Goal: Task Accomplishment & Management: Complete application form

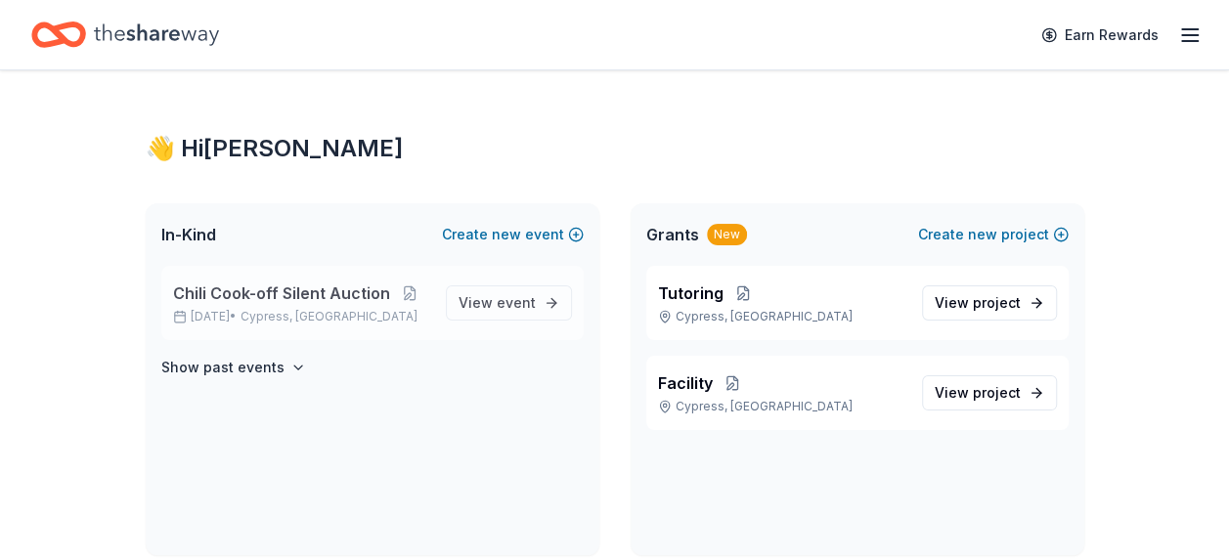
click at [305, 289] on span "Chili Cook-off Silent Auction" at bounding box center [281, 293] width 217 height 23
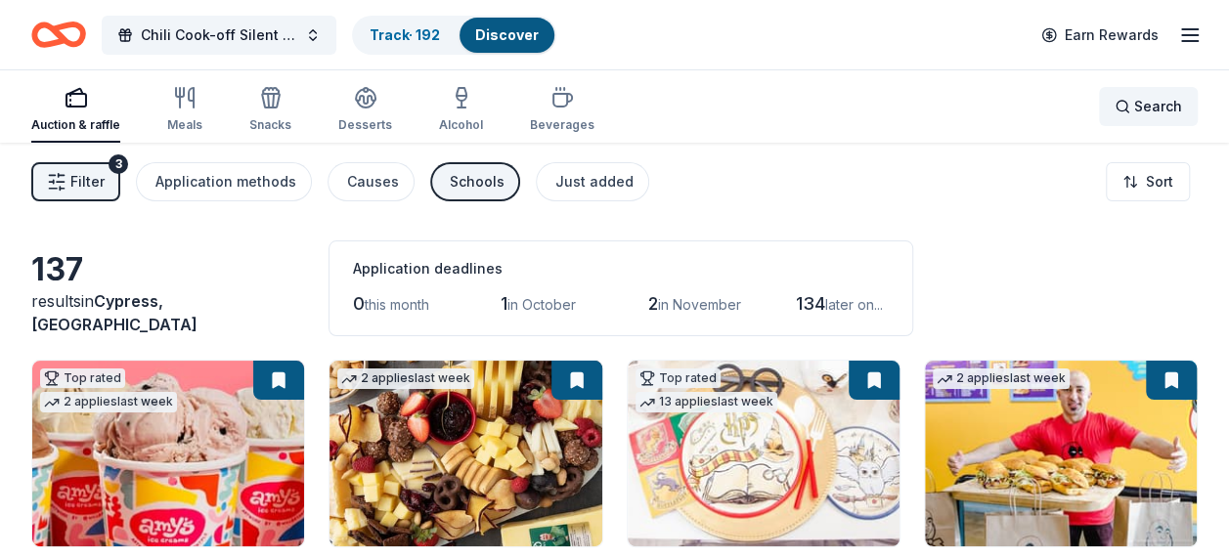
click at [1147, 104] on span "Search" at bounding box center [1158, 106] width 48 height 23
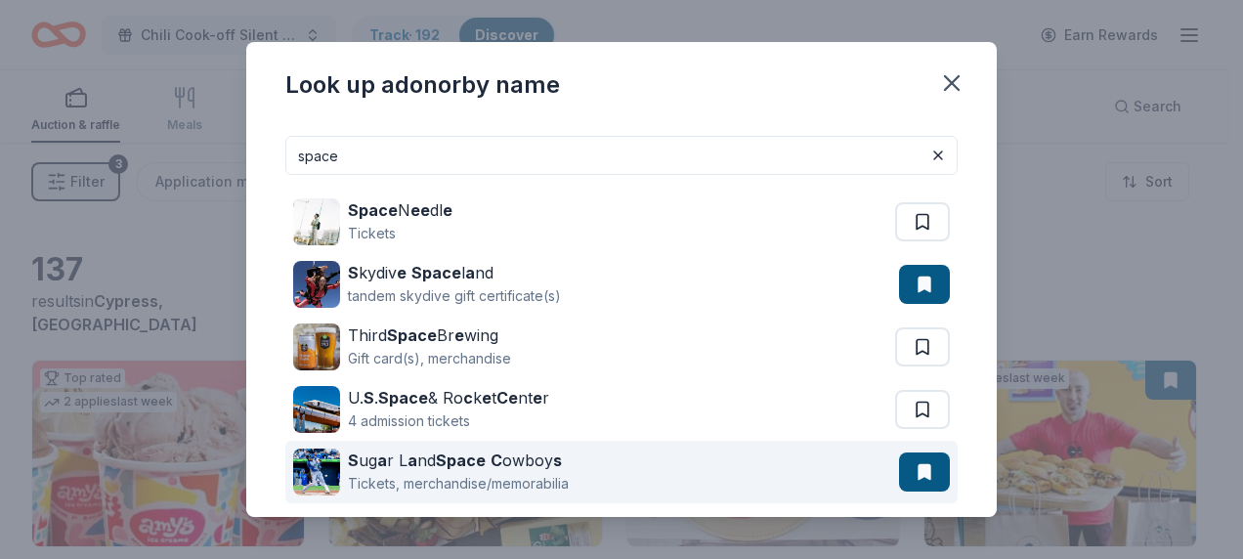
type input "space"
click at [917, 304] on button at bounding box center [924, 284] width 51 height 39
click at [479, 469] on strong "Space" at bounding box center [461, 461] width 50 height 20
click at [520, 483] on div "Tickets, merchandise/memorabilia" at bounding box center [458, 483] width 221 height 23
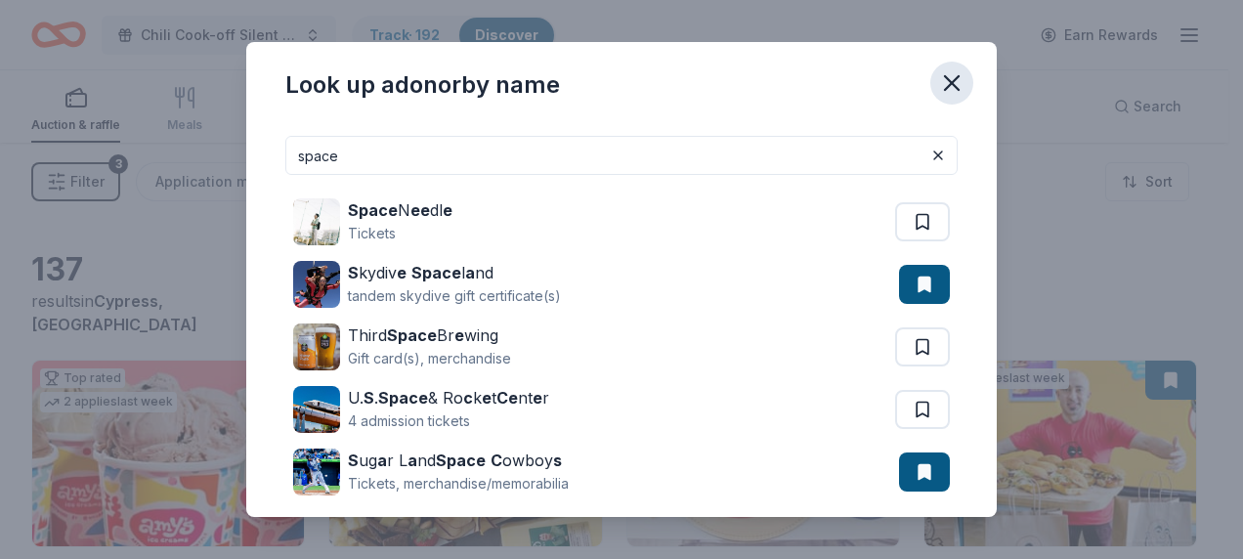
click at [946, 88] on icon "button" at bounding box center [952, 83] width 14 height 14
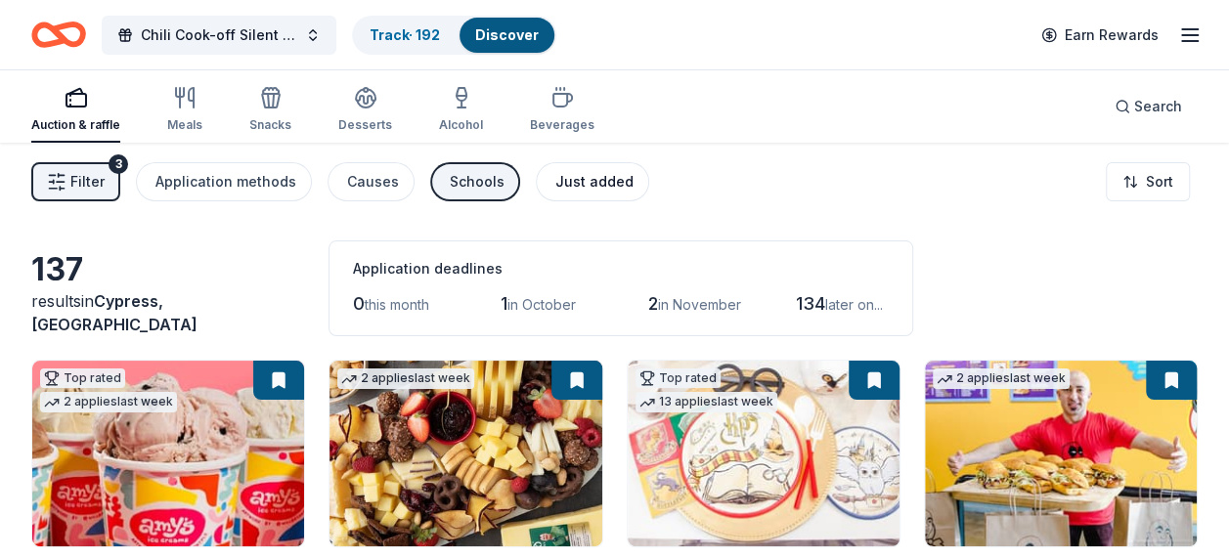
click at [581, 179] on div "Just added" at bounding box center [594, 181] width 78 height 23
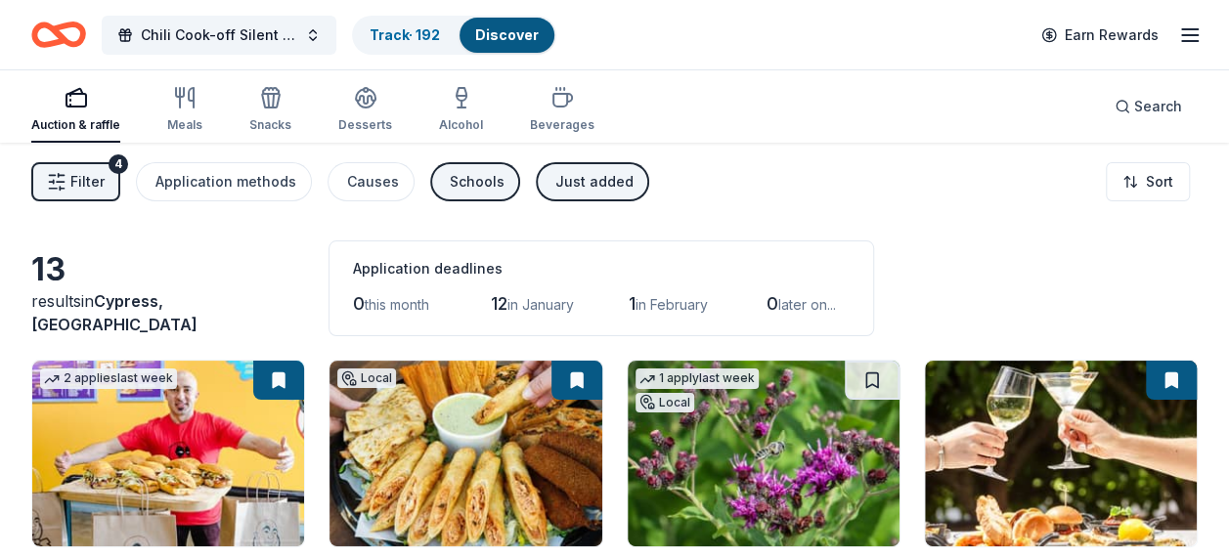
click at [90, 171] on span "Filter" at bounding box center [87, 181] width 34 height 23
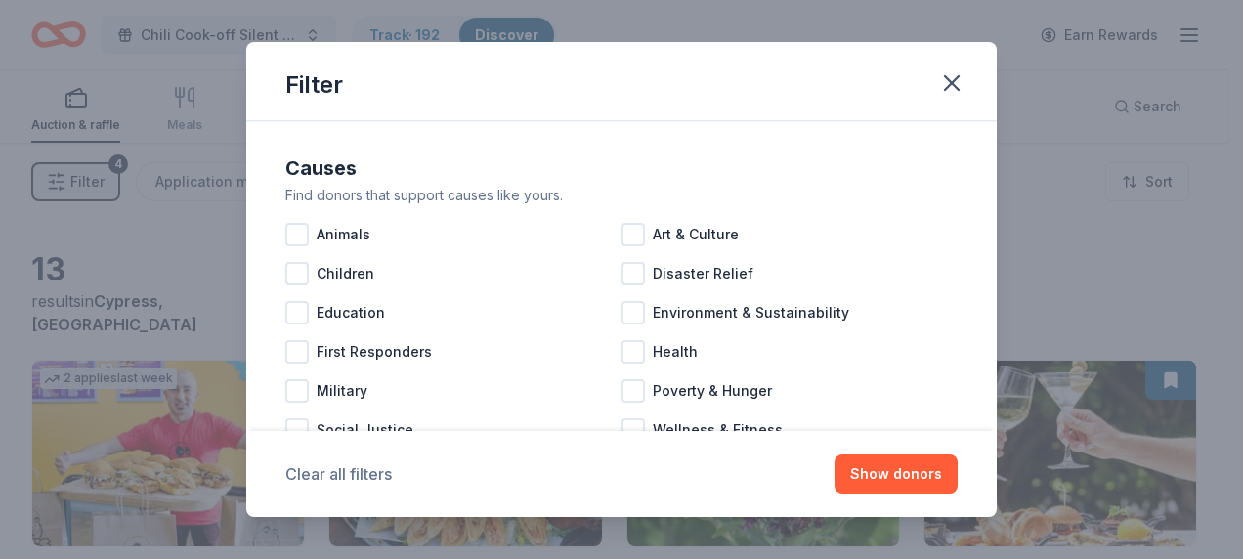
click at [320, 467] on button "Clear all filters" at bounding box center [338, 473] width 107 height 23
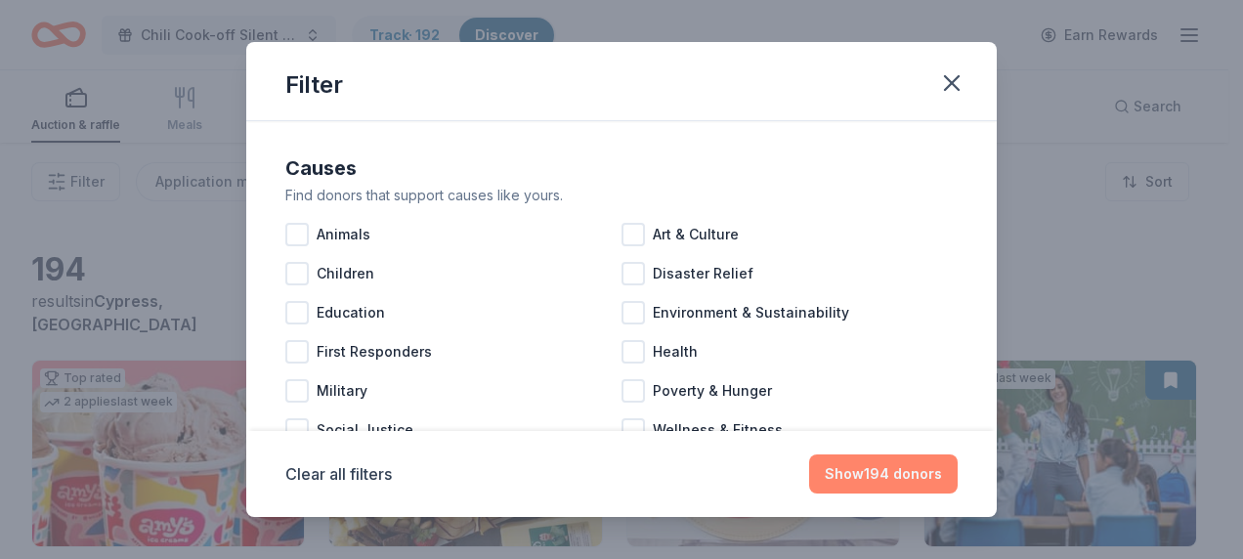
click at [894, 468] on button "Show 194 donors" at bounding box center [883, 474] width 149 height 39
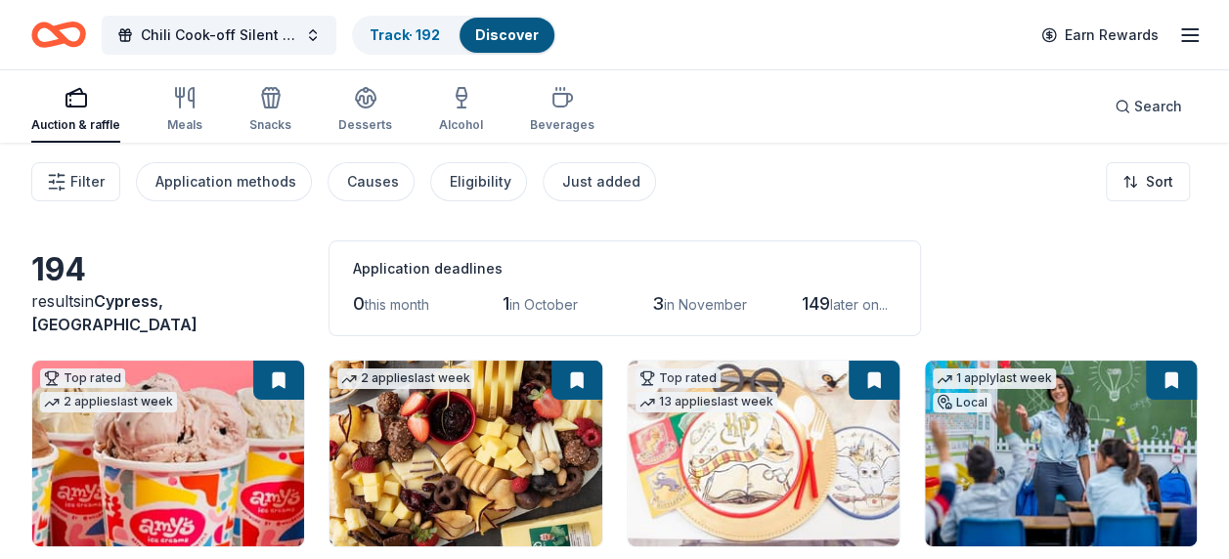
scroll to position [98, 0]
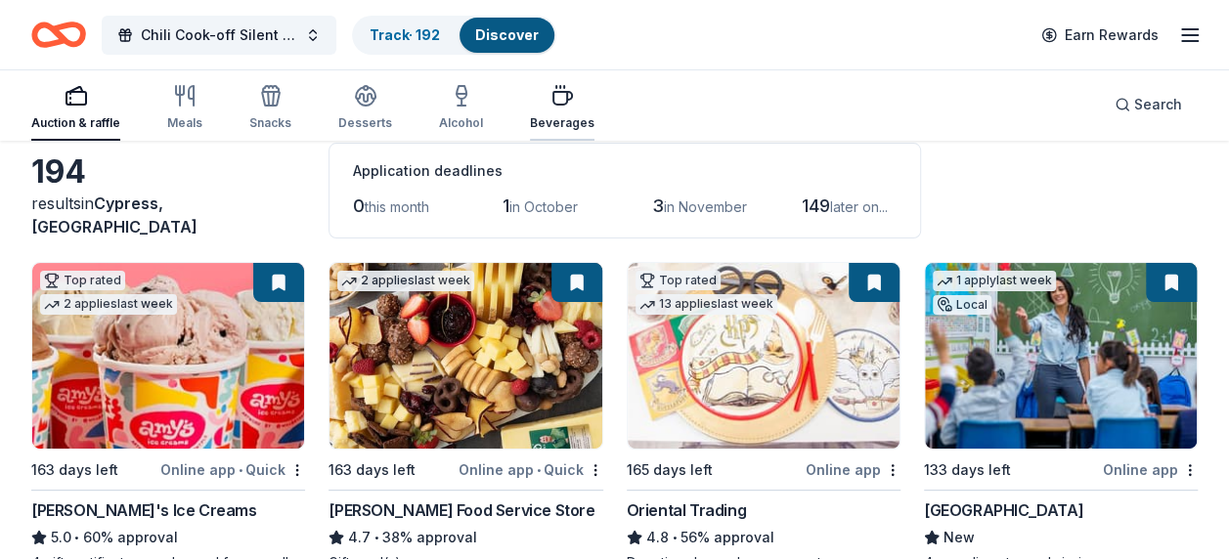
click at [561, 108] on div "Beverages" at bounding box center [562, 107] width 65 height 47
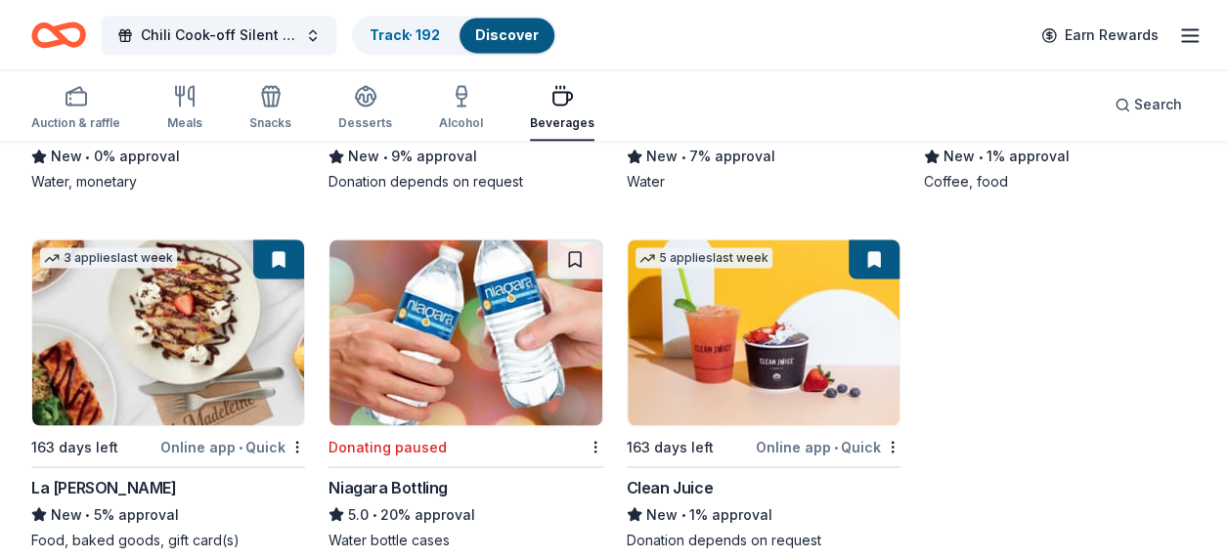
scroll to position [1637, 0]
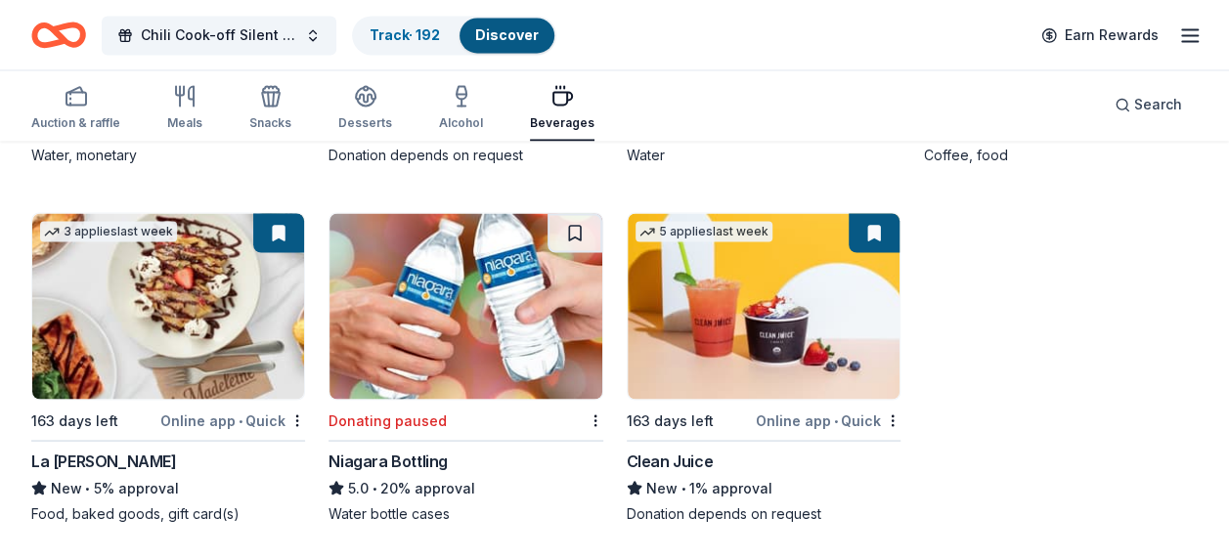
click at [865, 327] on img at bounding box center [764, 306] width 272 height 186
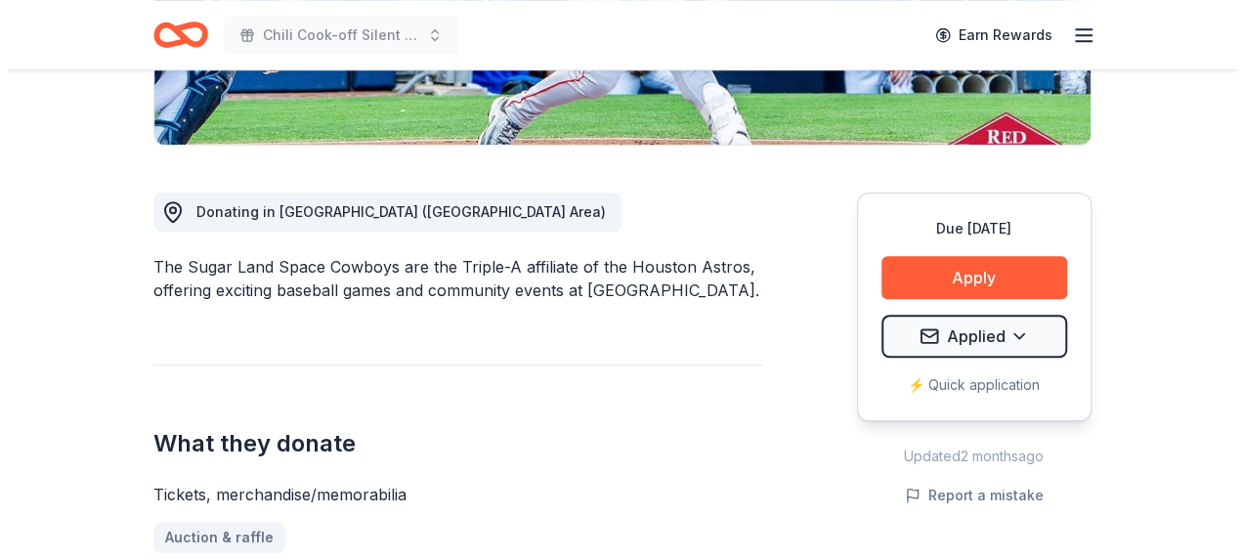
scroll to position [489, 0]
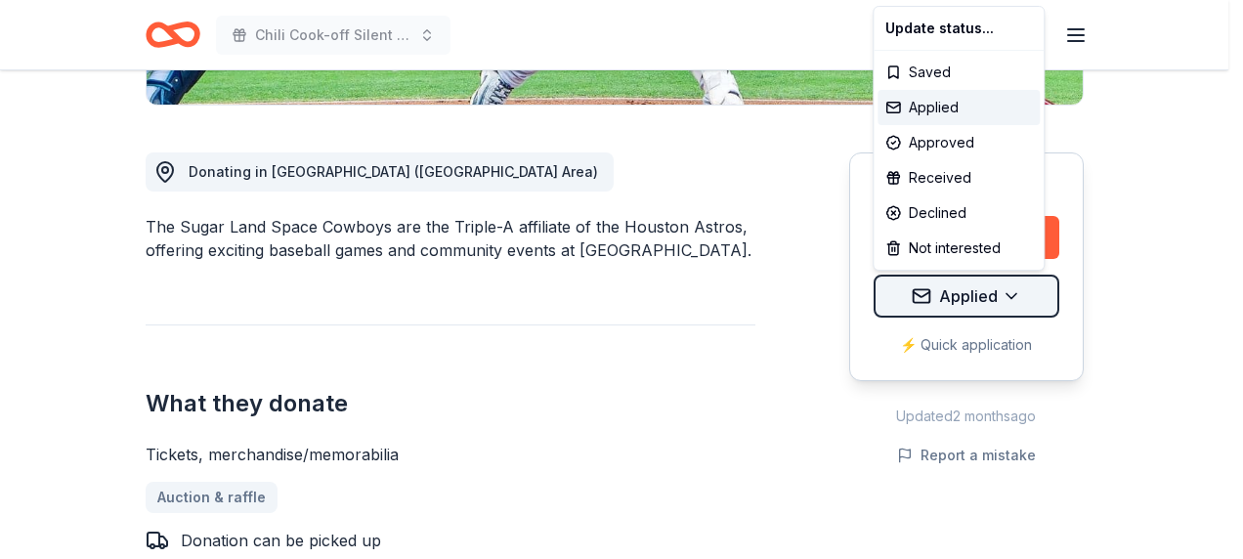
click at [951, 175] on div "Received" at bounding box center [959, 177] width 162 height 35
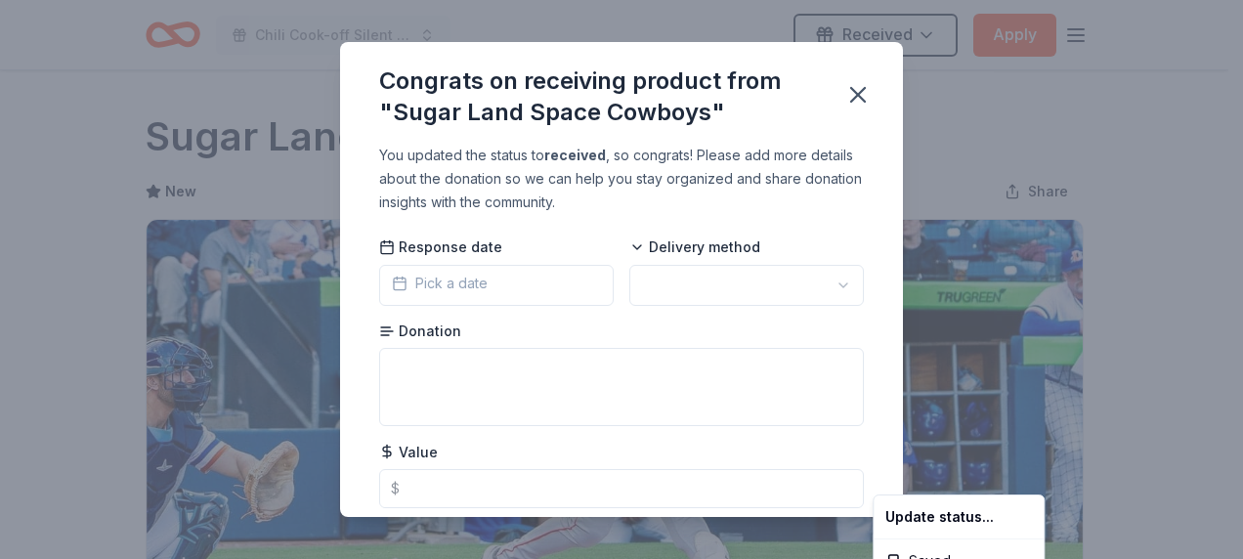
click at [815, 291] on html "Chili Cook-off Silent Auction Received Apply Due in 151 days Share Sugar Land S…" at bounding box center [621, 279] width 1243 height 559
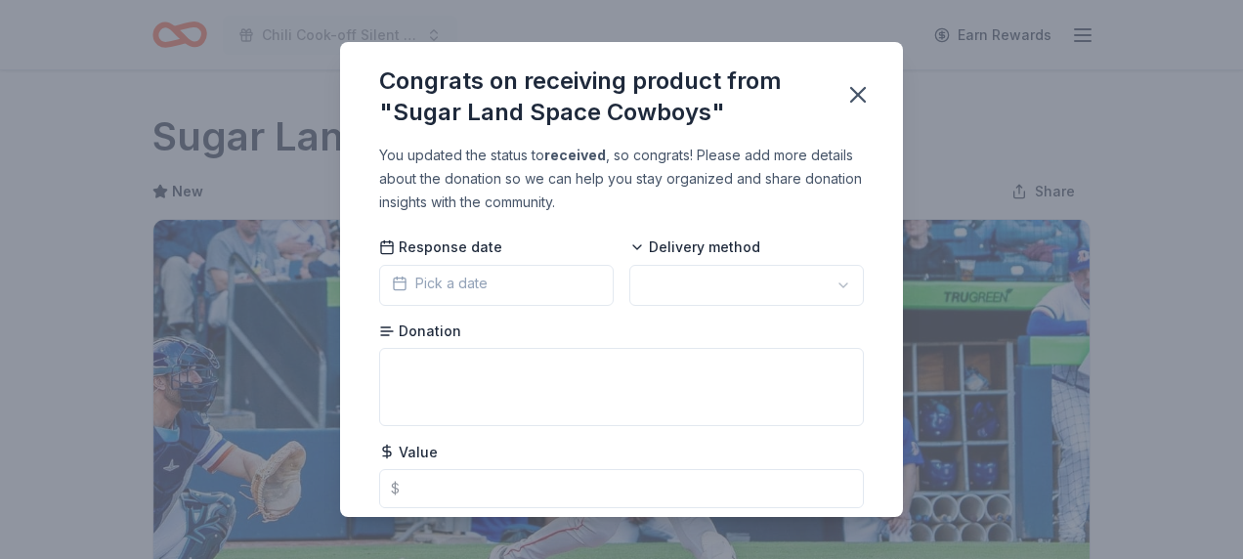
click at [824, 289] on html "Chili Cook-off Silent Auction Earn Rewards Due in 151 days Share Sugar Land Spa…" at bounding box center [621, 279] width 1243 height 559
click at [456, 269] on button "Pick a date" at bounding box center [496, 285] width 235 height 41
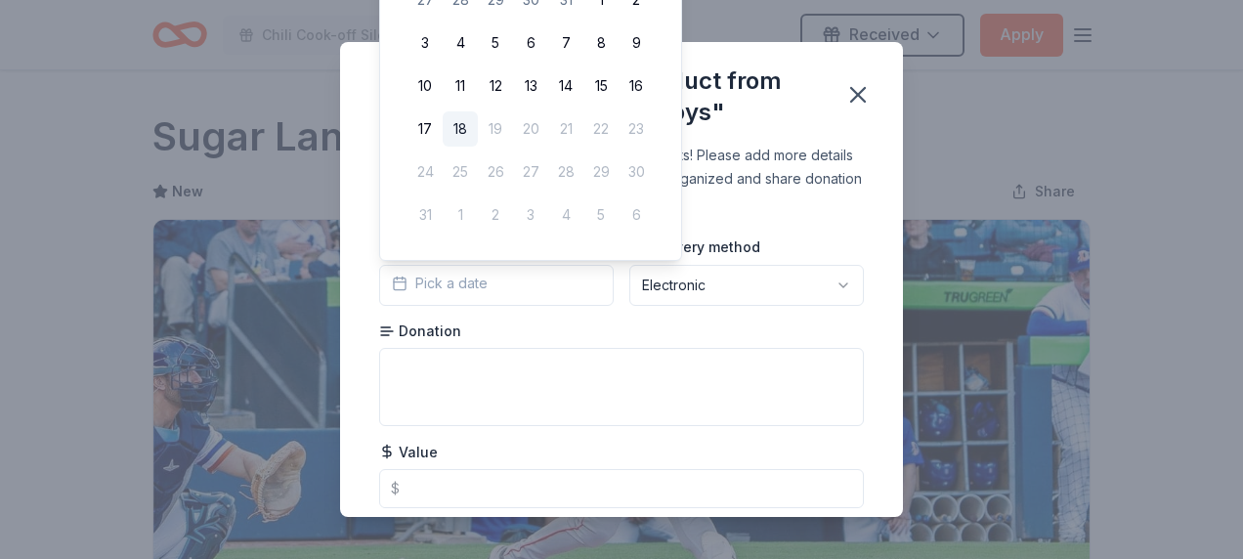
click at [457, 125] on button "18" at bounding box center [460, 128] width 35 height 35
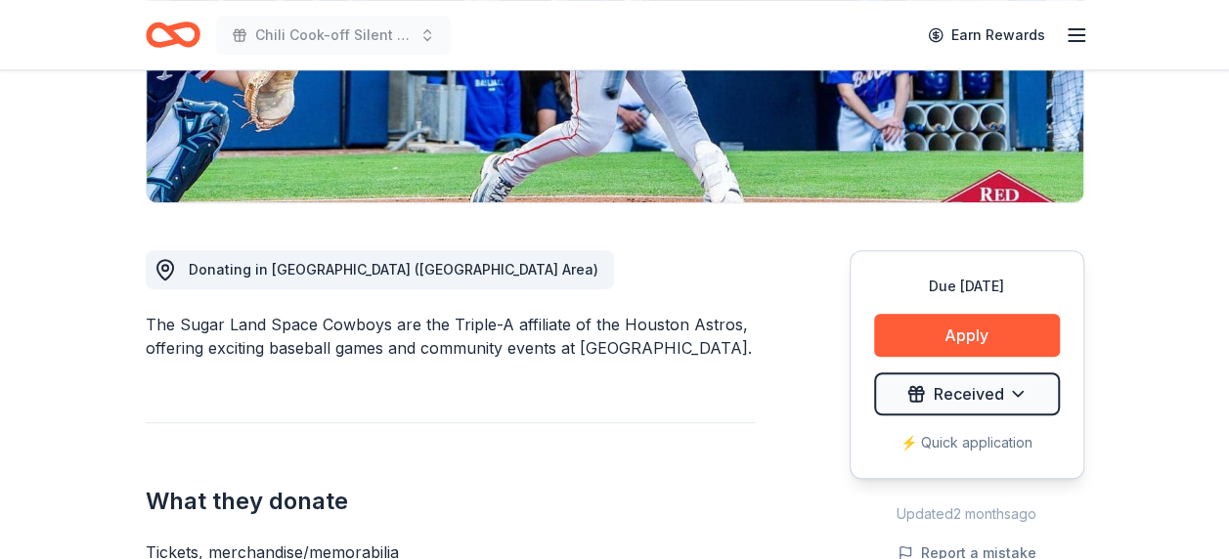
scroll to position [489, 0]
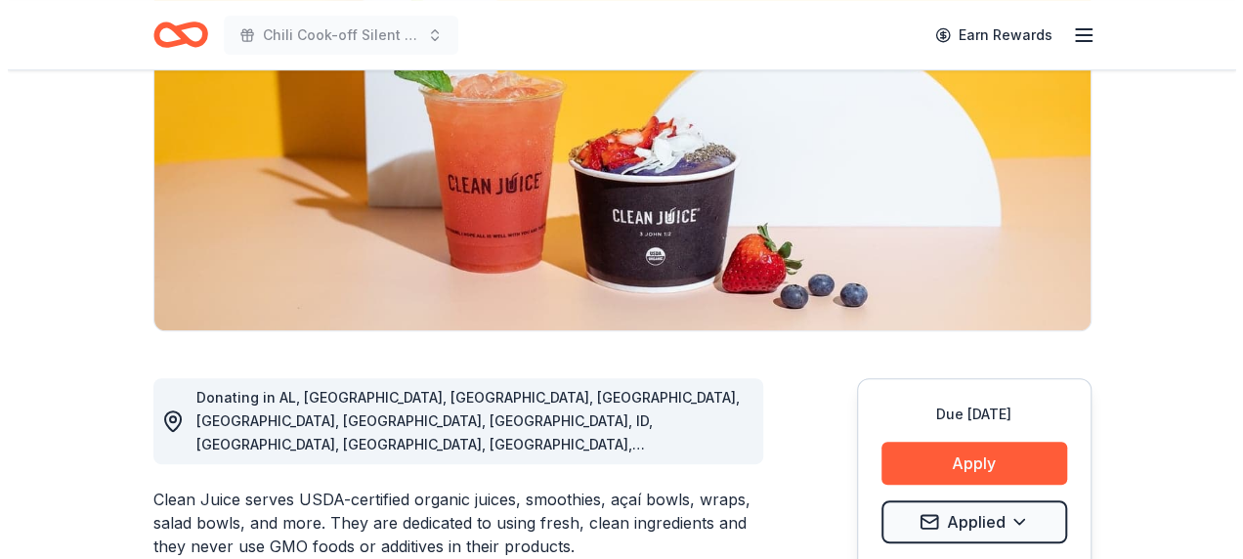
scroll to position [293, 0]
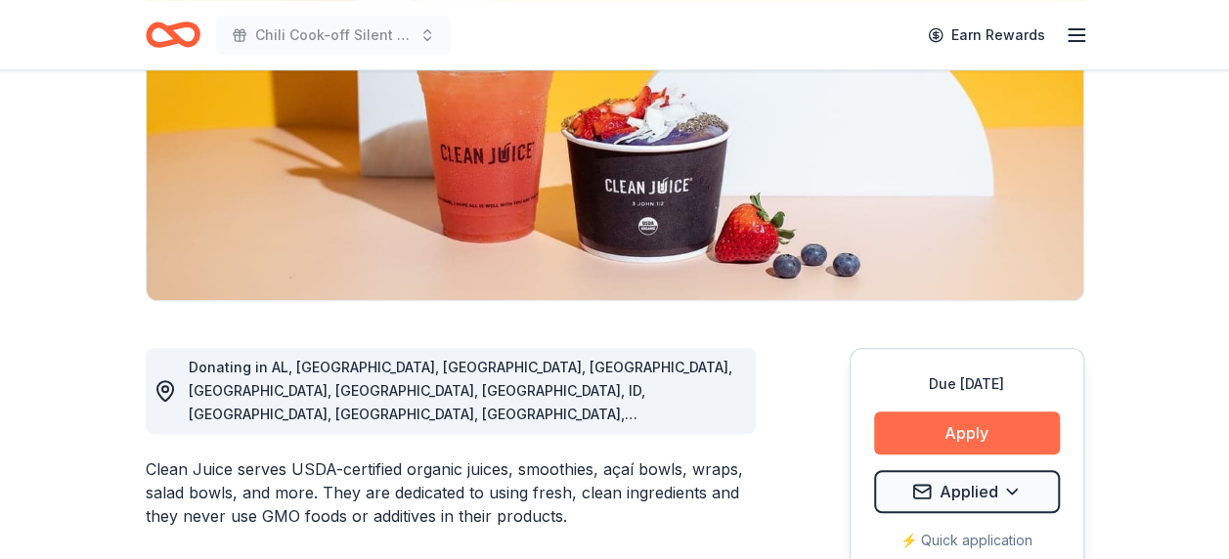
click at [953, 431] on button "Apply" at bounding box center [967, 433] width 186 height 43
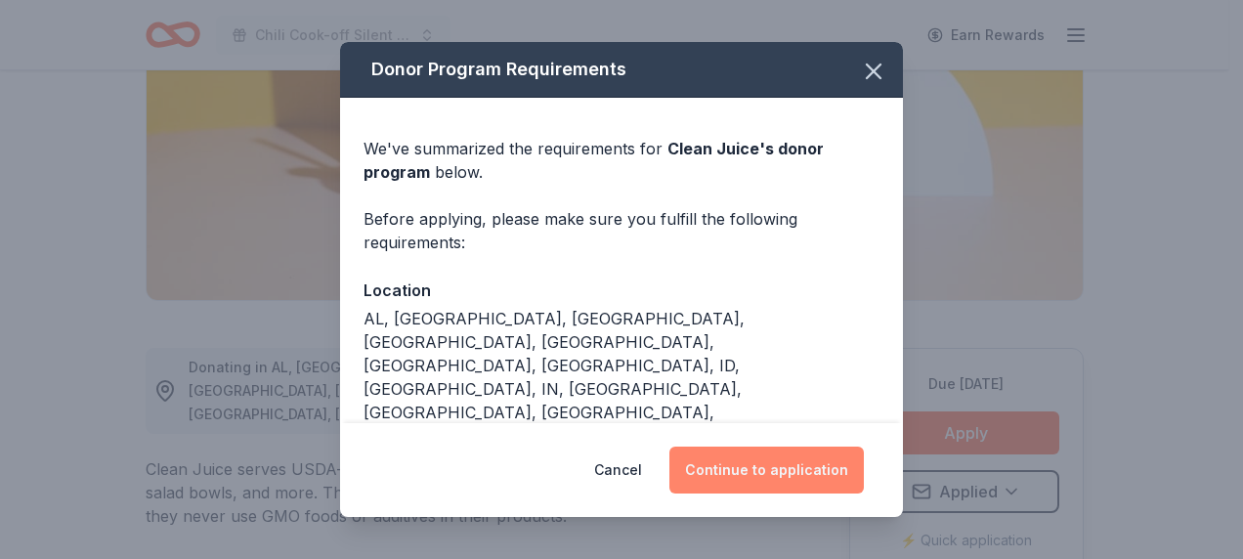
click at [766, 461] on button "Continue to application" at bounding box center [767, 470] width 195 height 47
